Goal: Task Accomplishment & Management: Use online tool/utility

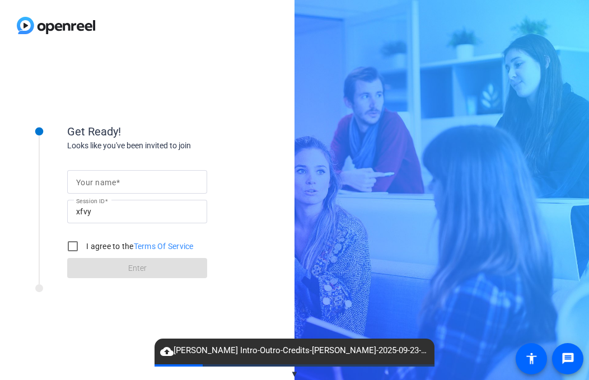
click at [99, 190] on div at bounding box center [137, 182] width 122 height 24
click at [99, 178] on input "Your name" at bounding box center [137, 181] width 122 height 13
type input "[PERSON_NAME]"
click at [80, 243] on input "I agree to the Terms Of Service" at bounding box center [73, 246] width 22 height 22
checkbox input "true"
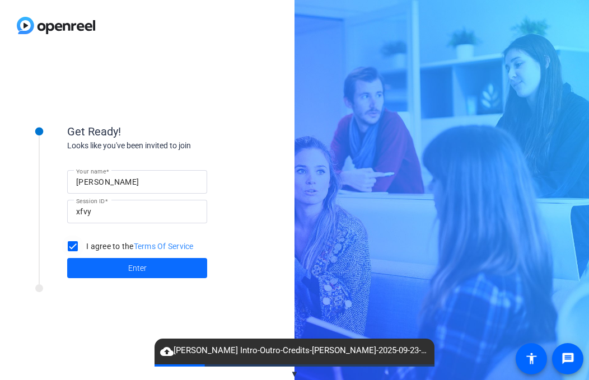
click at [96, 278] on span at bounding box center [137, 268] width 140 height 27
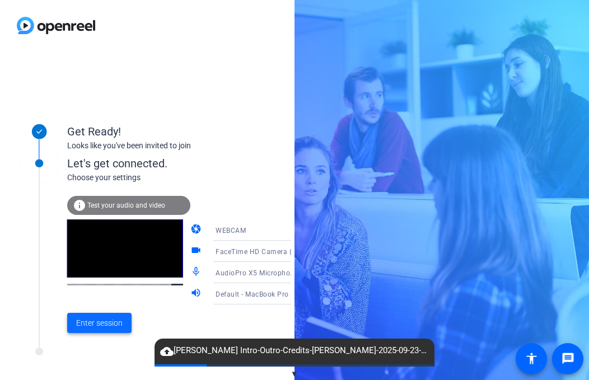
click at [103, 318] on span "Enter session" at bounding box center [99, 324] width 46 height 12
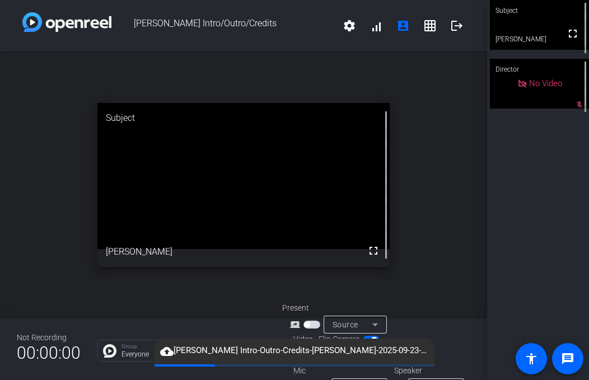
drag, startPoint x: 315, startPoint y: 350, endPoint x: 259, endPoint y: 316, distance: 66.1
click at [259, 316] on openreel-root "[PERSON_NAME] Intro/Outro/Credits settings signal_cellular_alt account_box grid…" at bounding box center [294, 190] width 589 height 380
click at [301, 373] on div "Mic" at bounding box center [338, 371] width 112 height 12
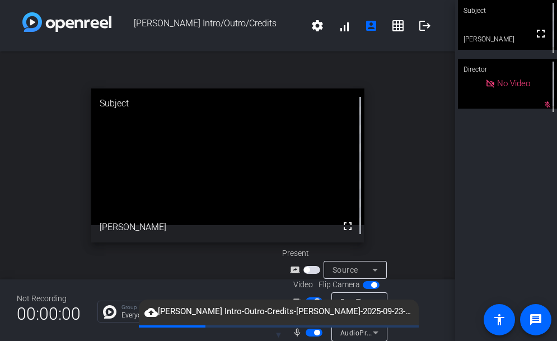
click at [314, 332] on span "button" at bounding box center [317, 333] width 6 height 6
click at [312, 297] on span "button" at bounding box center [314, 301] width 17 height 8
